Goal: Task Accomplishment & Management: Manage account settings

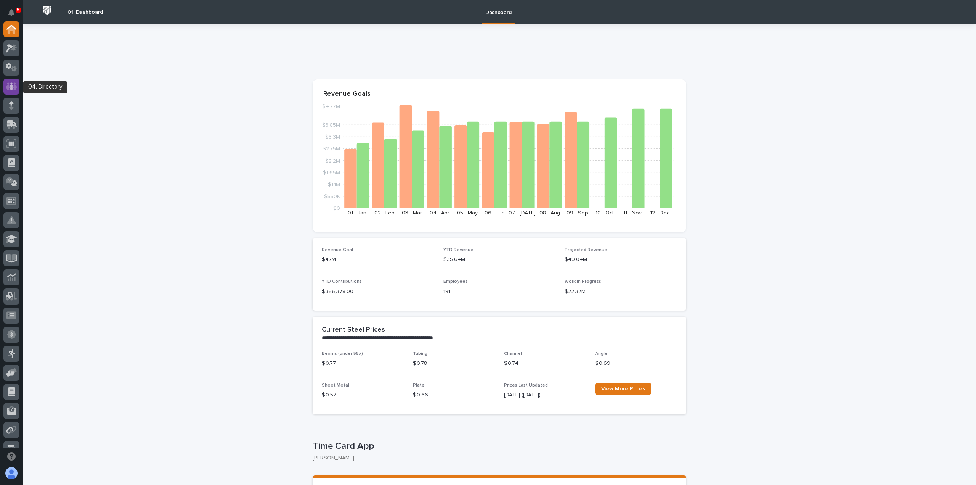
click at [13, 87] on icon at bounding box center [11, 86] width 5 height 8
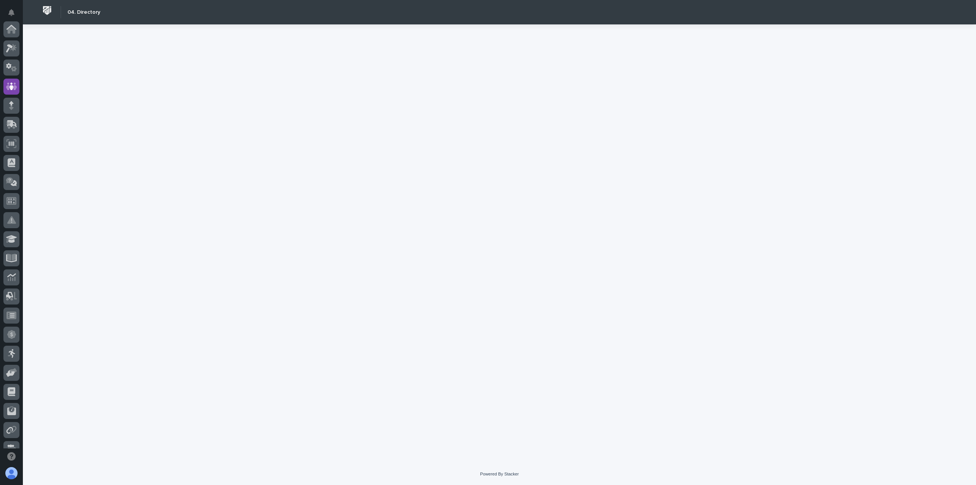
scroll to position [57, 0]
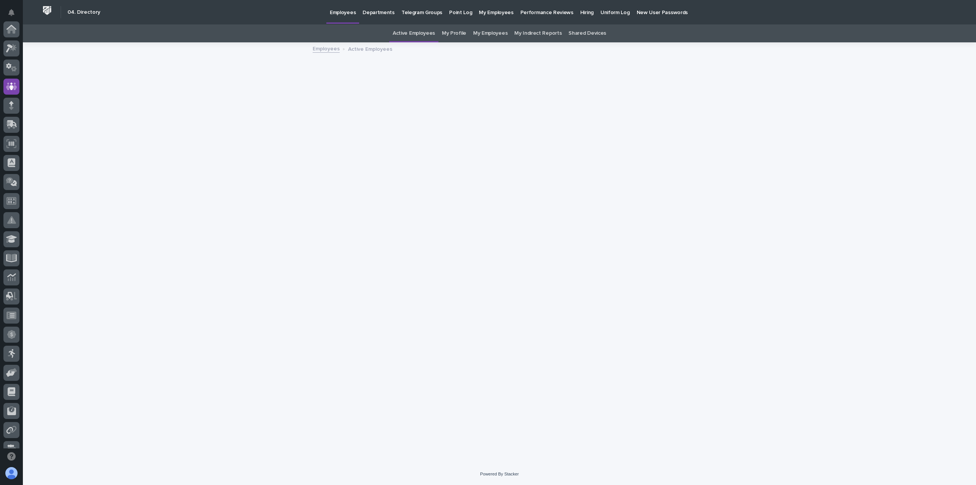
scroll to position [57, 0]
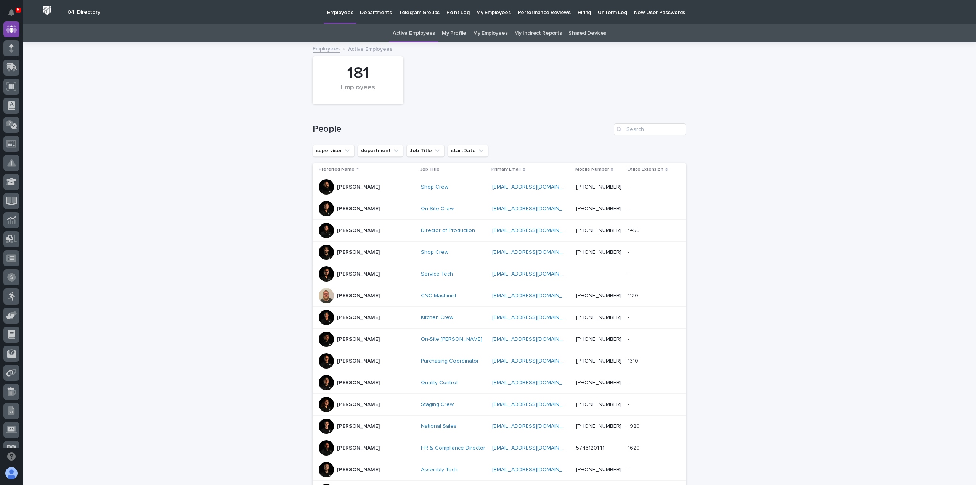
click at [447, 34] on link "My Profile" at bounding box center [454, 33] width 24 height 18
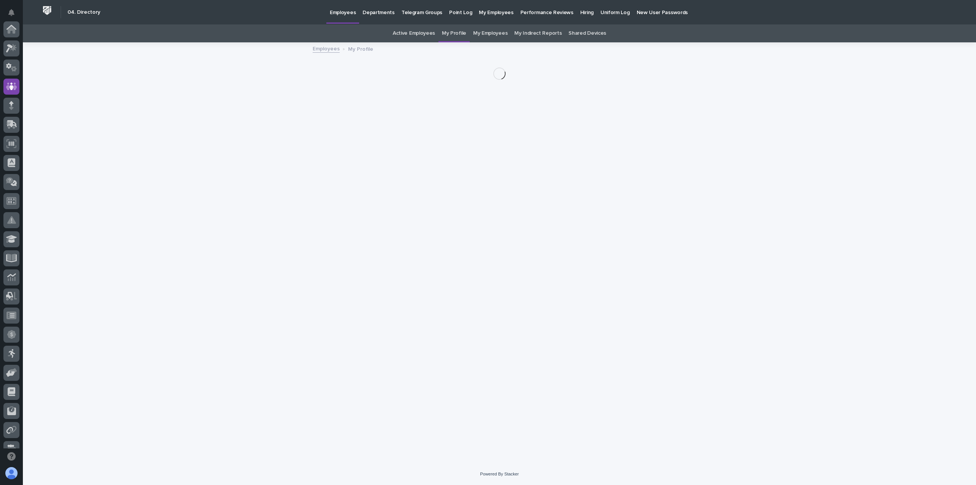
scroll to position [57, 0]
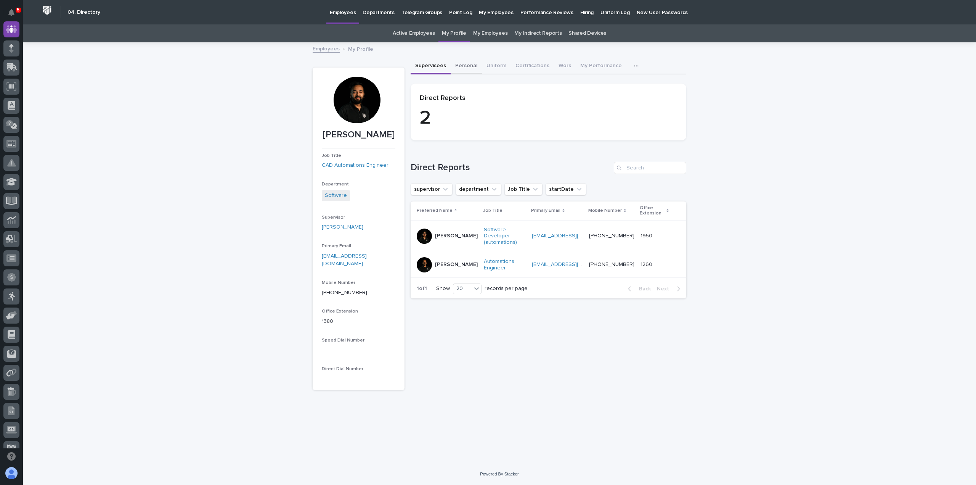
click at [457, 66] on button "Personal" at bounding box center [466, 66] width 31 height 16
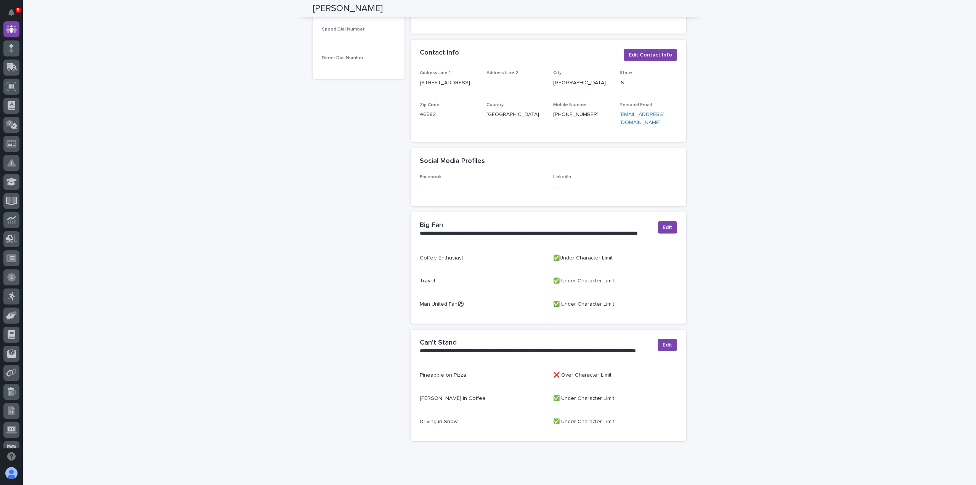
scroll to position [332, 0]
